Goal: Navigation & Orientation: Find specific page/section

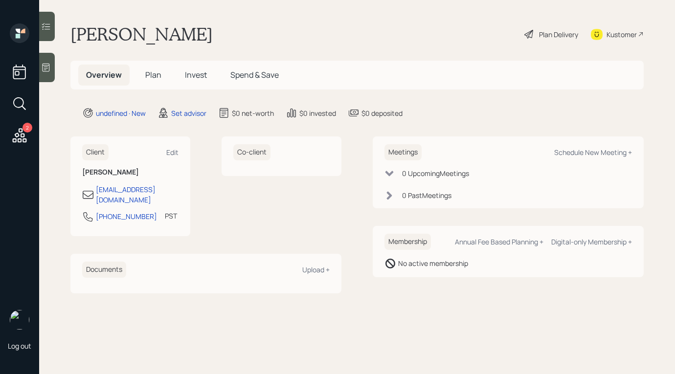
click at [45, 66] on icon at bounding box center [46, 68] width 10 height 10
